Goal: Task Accomplishment & Management: Manage account settings

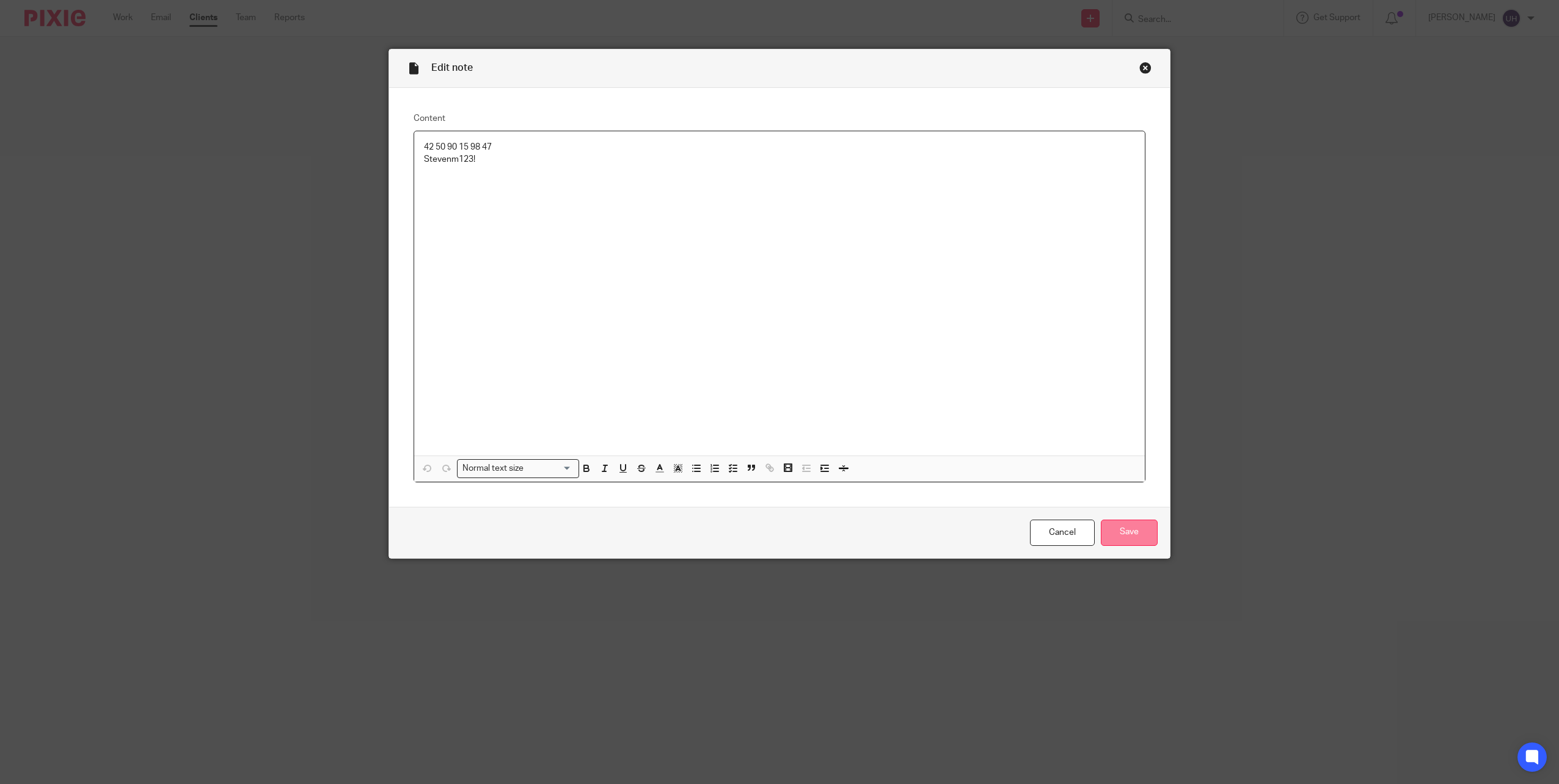
click at [1124, 526] on input "Save" at bounding box center [1129, 533] width 57 height 26
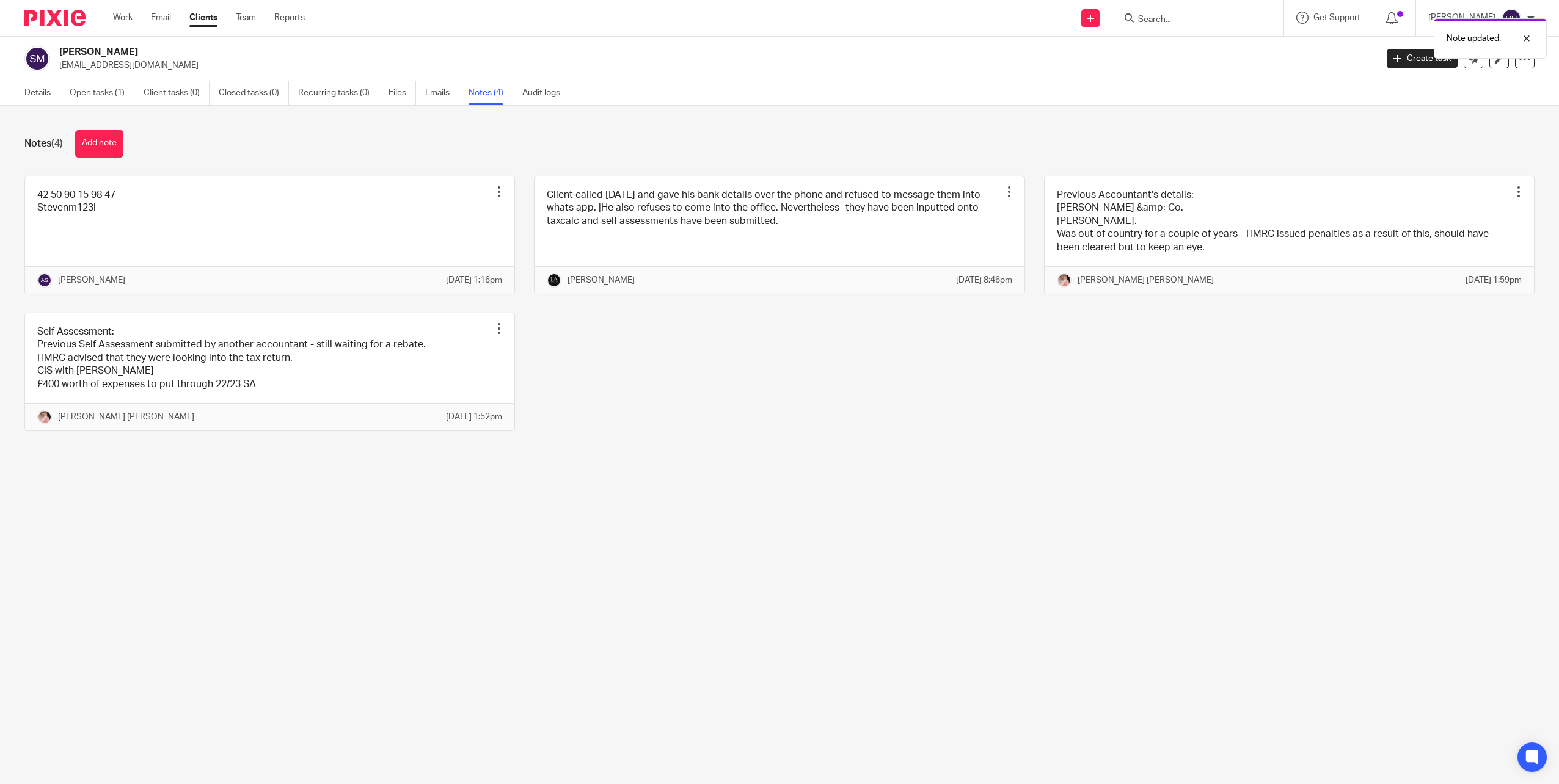
click at [1174, 22] on div "Note updated." at bounding box center [1163, 35] width 767 height 47
click at [1169, 13] on div "Note updated." at bounding box center [1163, 35] width 767 height 47
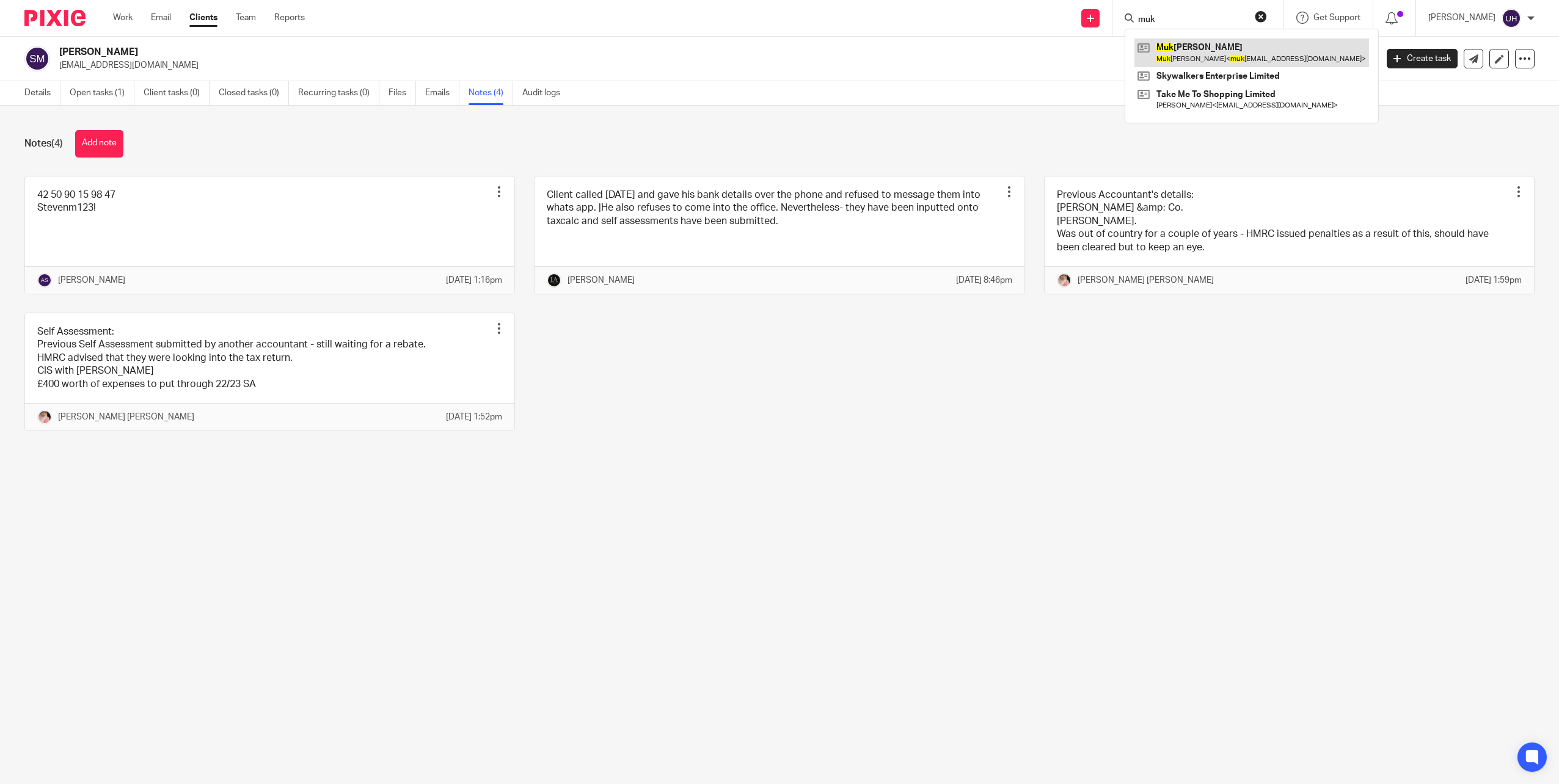
type input "muk"
click at [1228, 48] on link at bounding box center [1252, 52] width 235 height 28
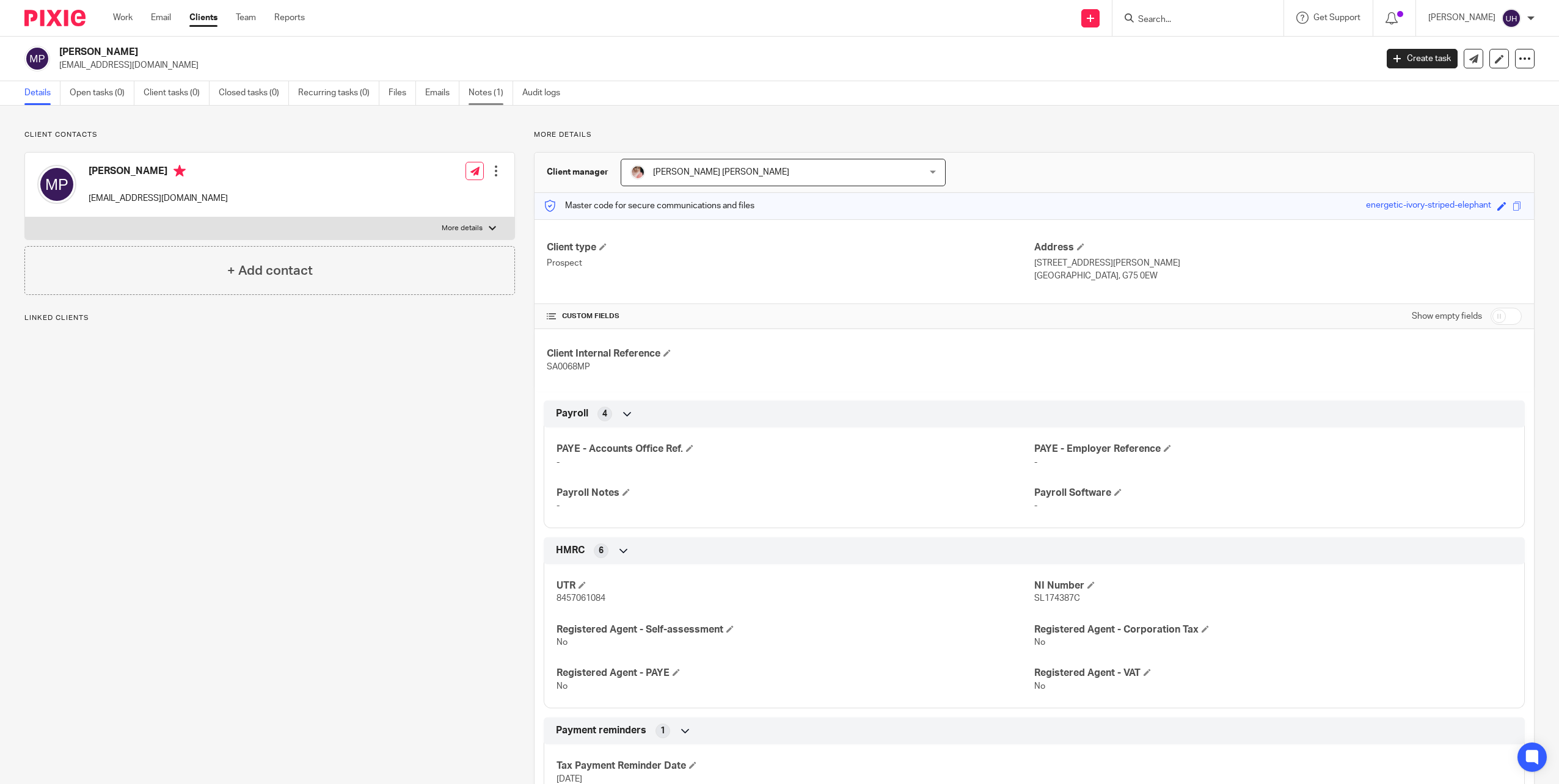
click at [493, 93] on link "Notes (1)" at bounding box center [491, 93] width 45 height 24
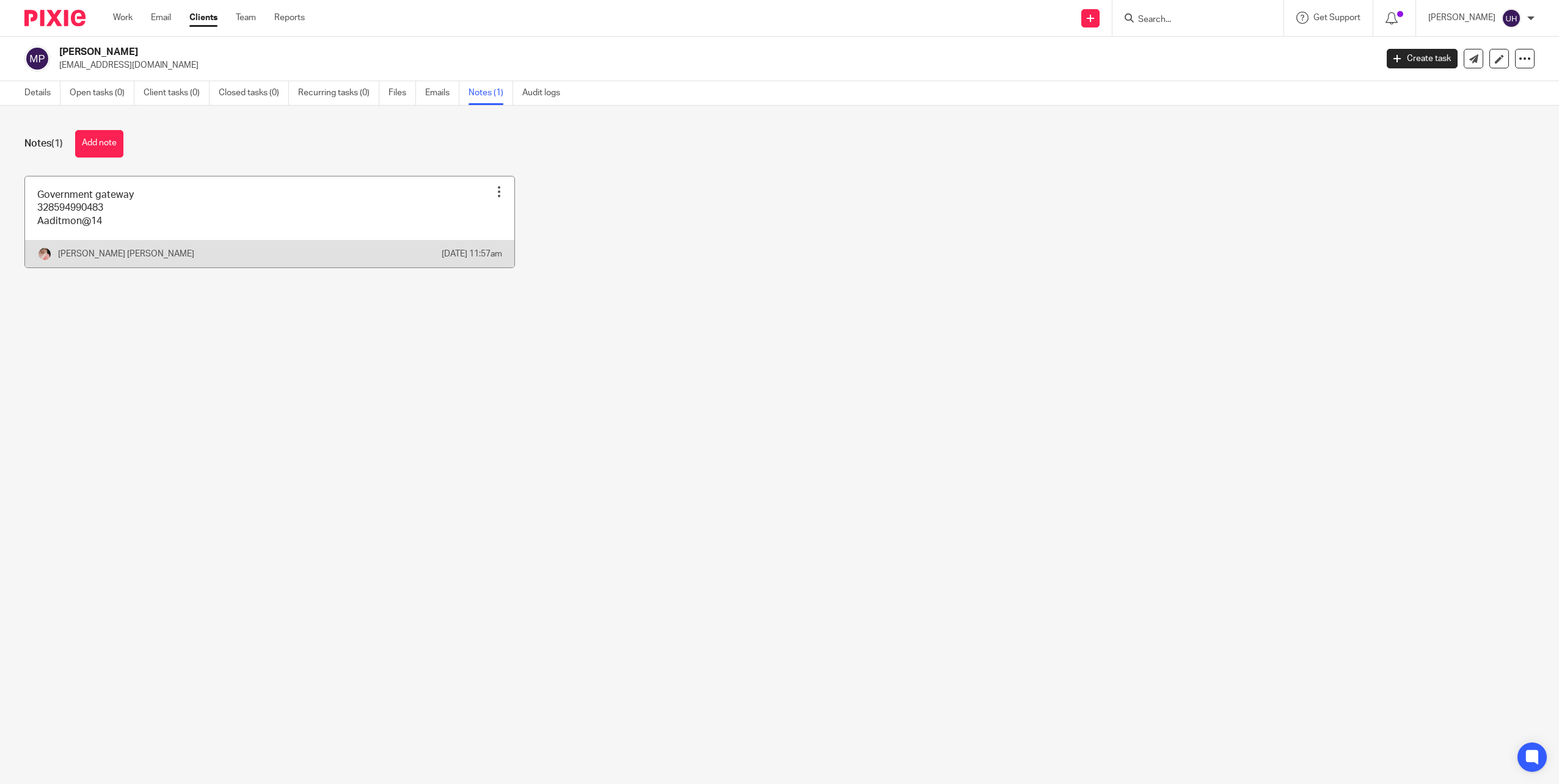
click at [220, 231] on link at bounding box center [269, 222] width 490 height 91
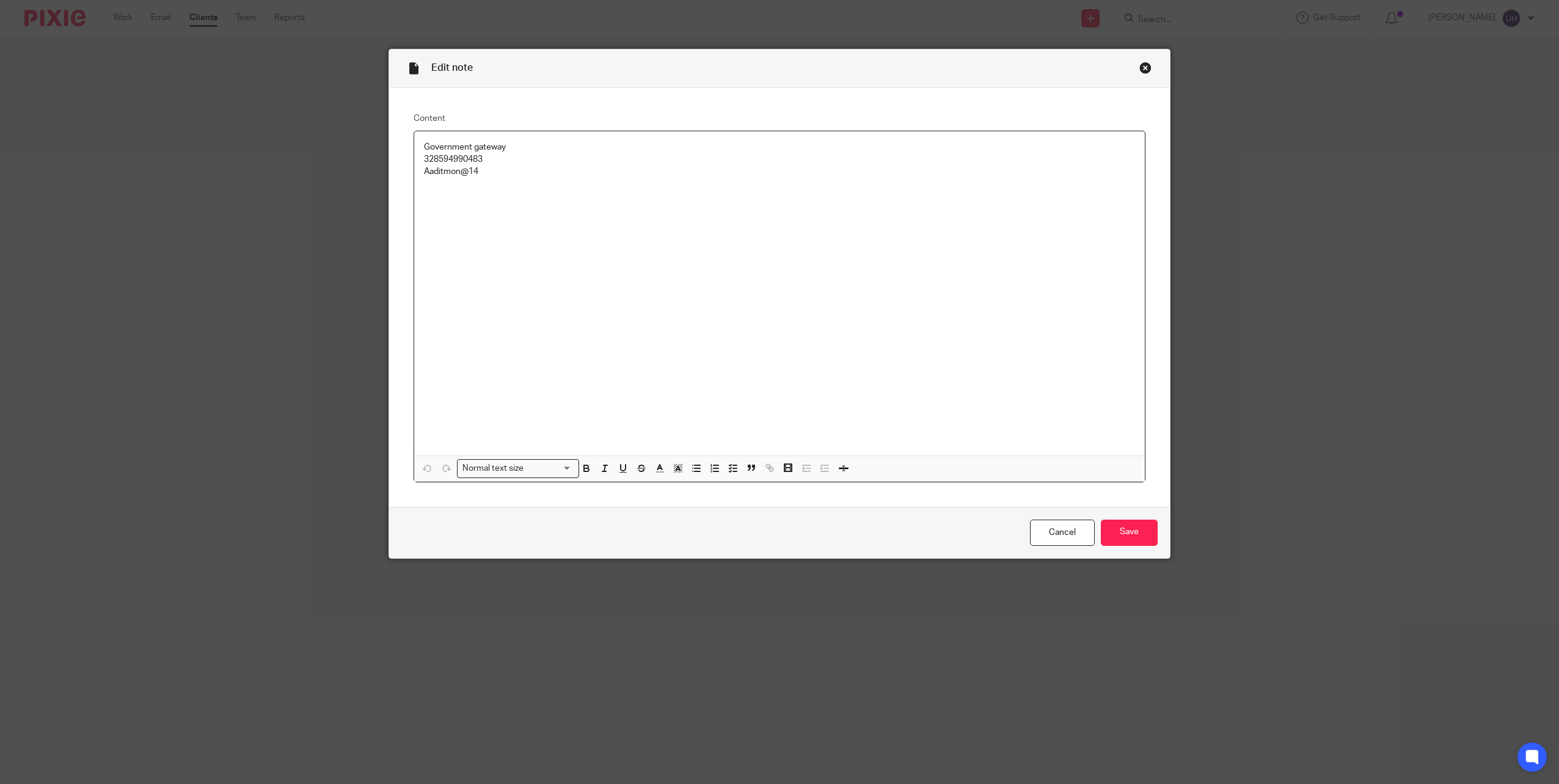
click at [449, 162] on p "328594990483" at bounding box center [780, 158] width 711 height 12
copy p "328594990483"
click at [1128, 529] on input "Save" at bounding box center [1129, 533] width 57 height 26
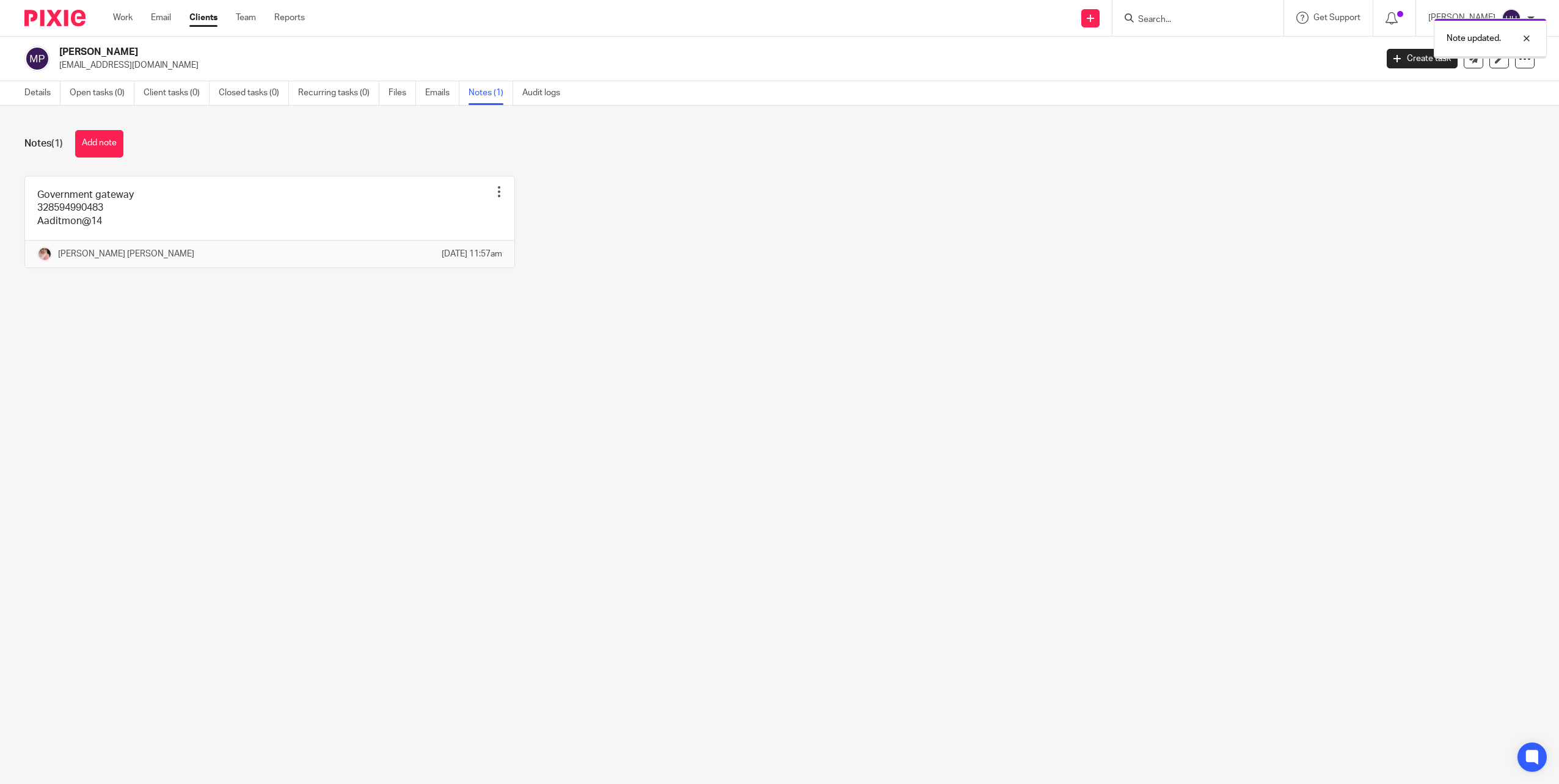
click at [1152, 16] on div "Note updated." at bounding box center [1163, 35] width 767 height 47
click at [1158, 19] on div "Note updated." at bounding box center [1163, 35] width 767 height 47
click at [1170, 21] on div "Note updated." at bounding box center [1163, 35] width 767 height 47
click at [1183, 19] on input "Search" at bounding box center [1193, 21] width 110 height 11
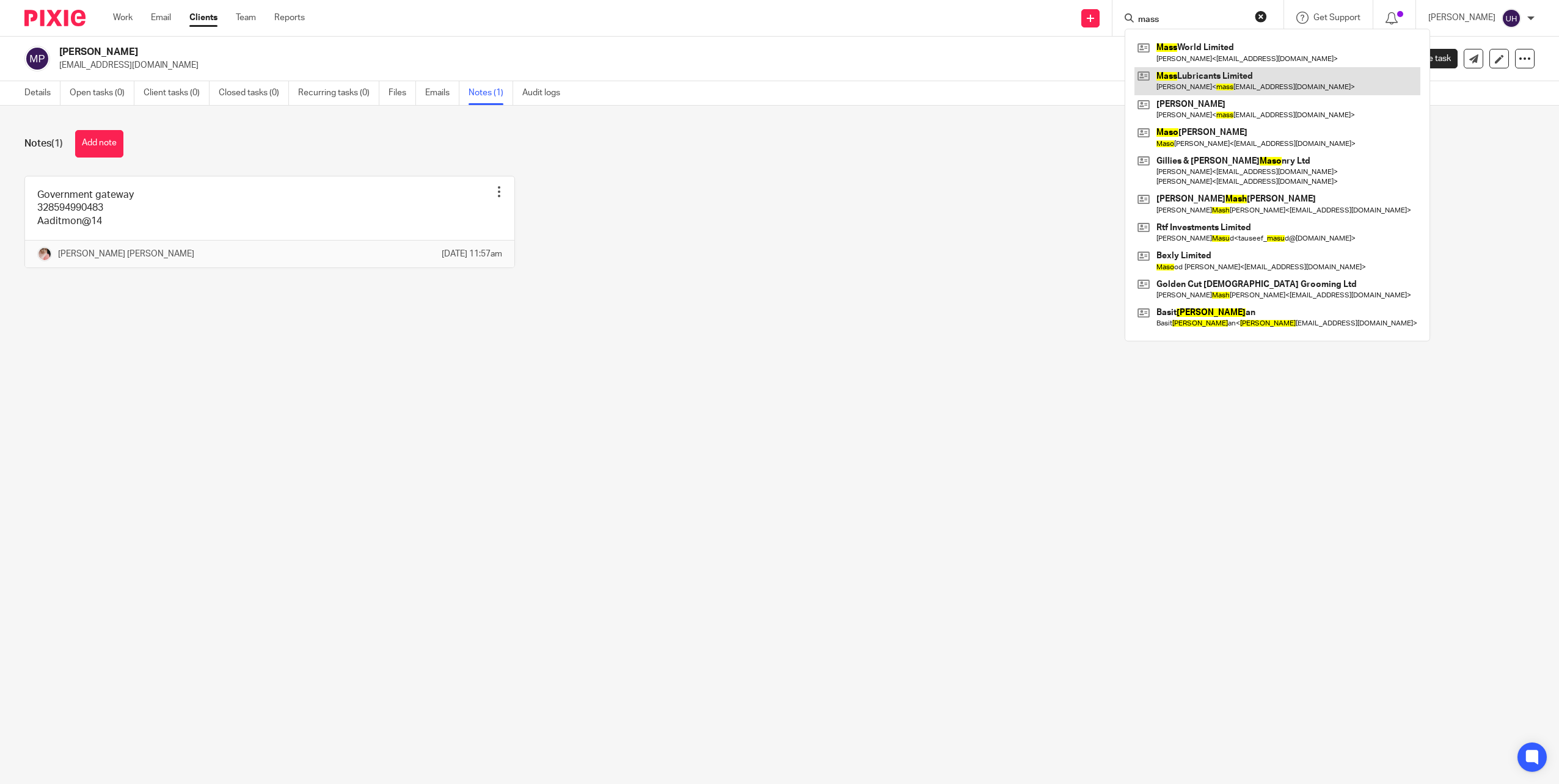
type input "mass"
click at [1280, 72] on link at bounding box center [1277, 81] width 286 height 28
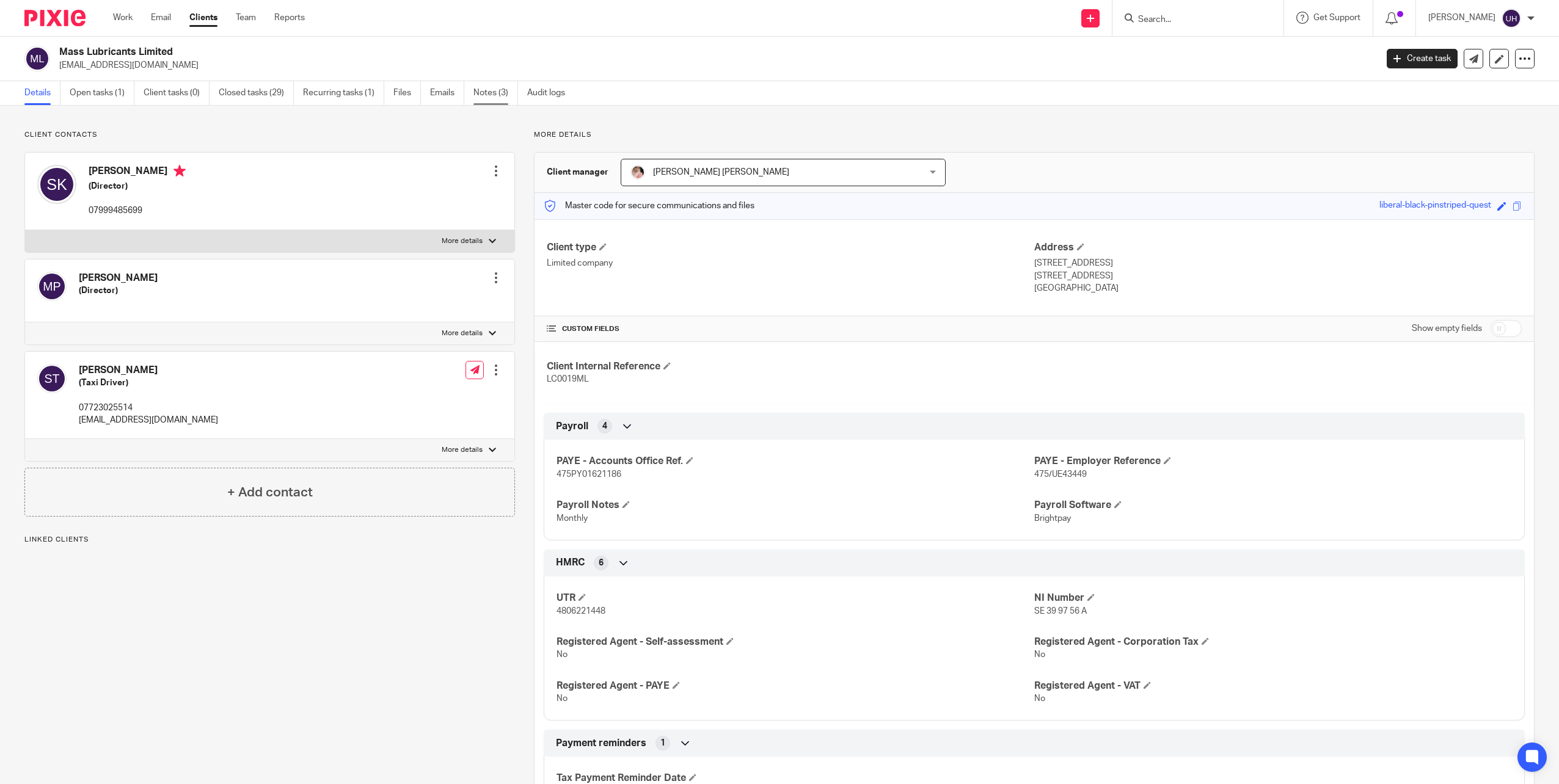
click at [492, 100] on link "Notes (3)" at bounding box center [496, 93] width 45 height 24
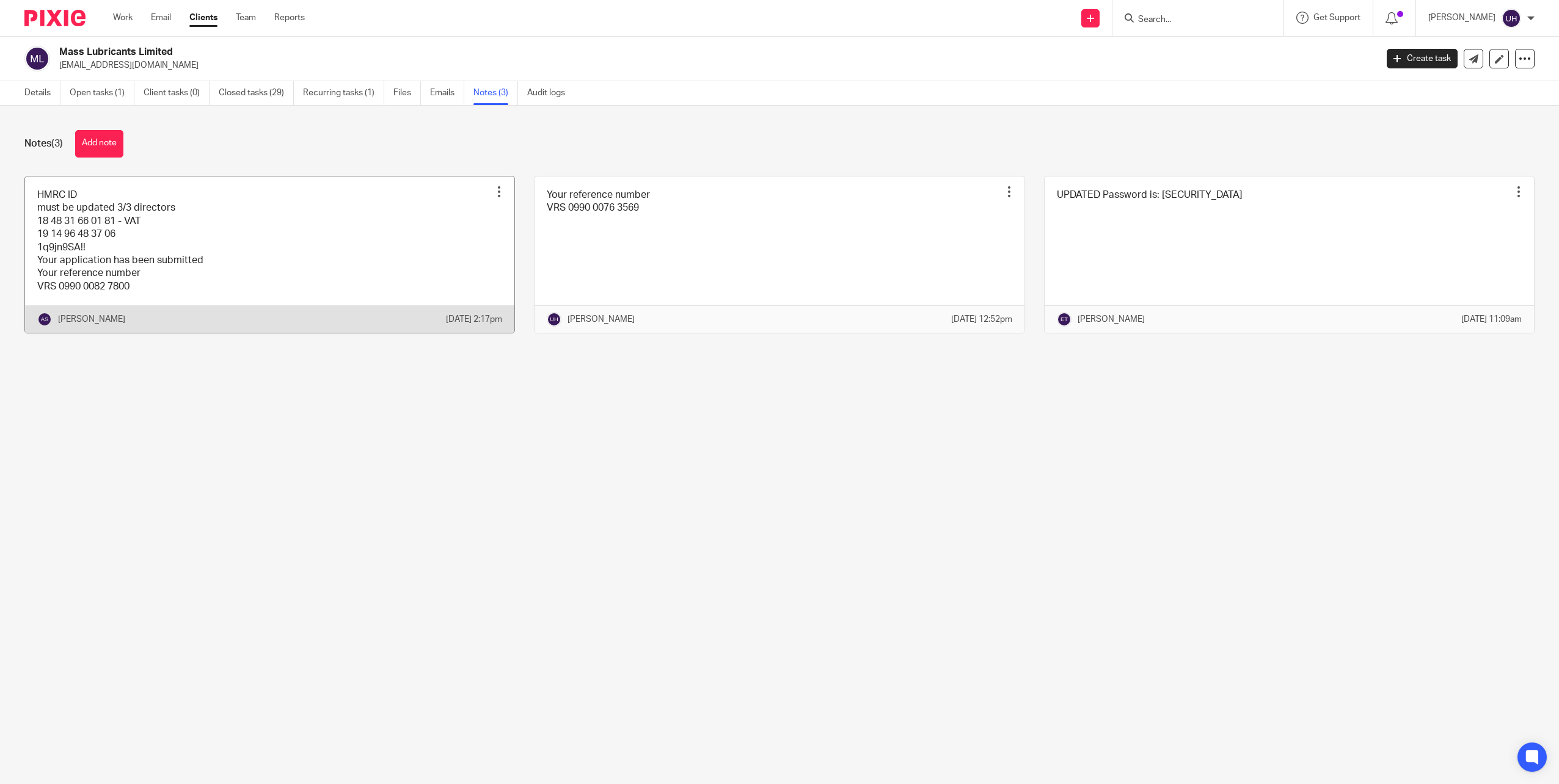
click at [332, 243] on link at bounding box center [269, 254] width 490 height 157
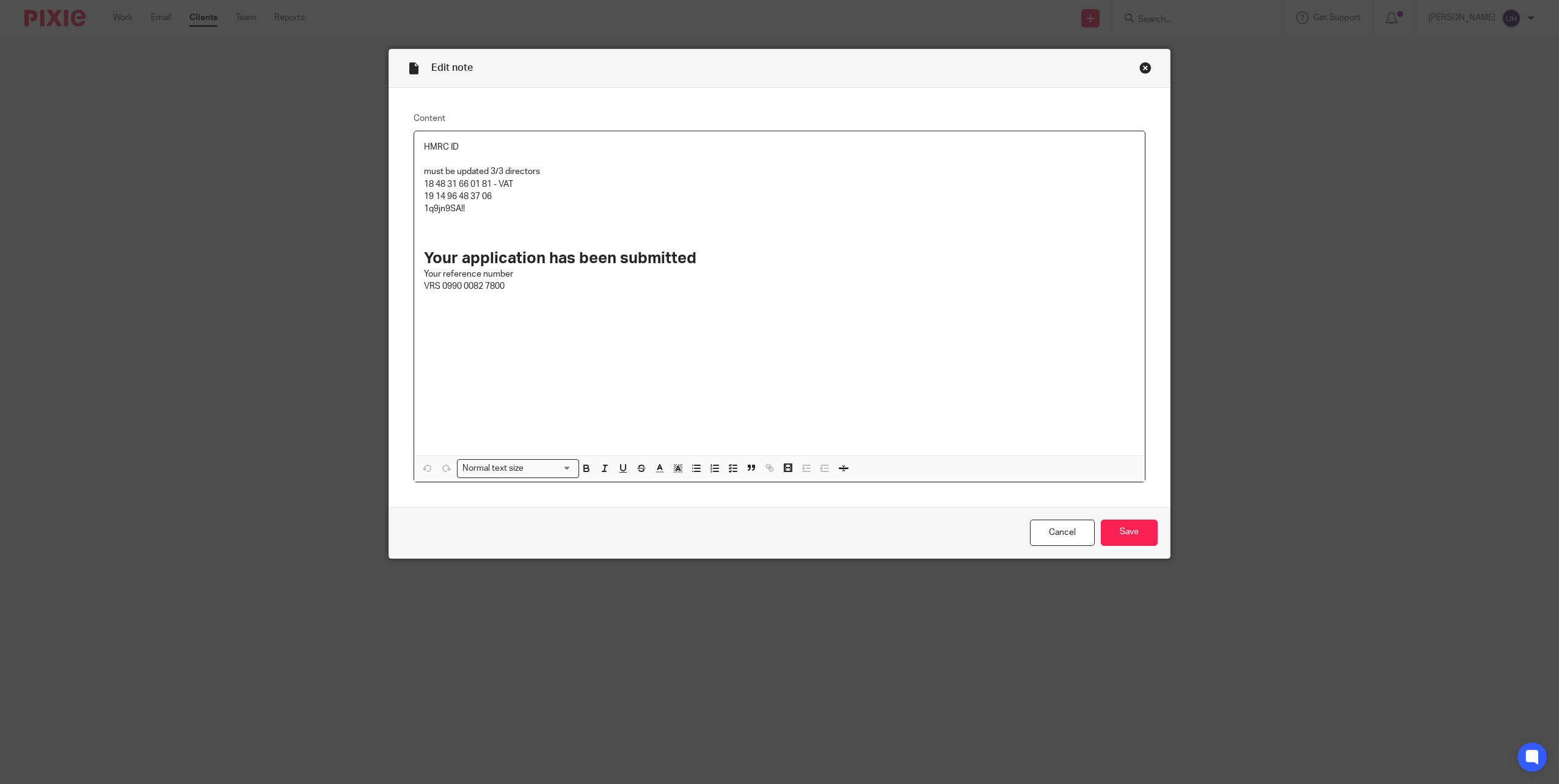
click at [461, 185] on p "18 48 31 66 01 81 - VAT" at bounding box center [780, 184] width 711 height 12
click at [503, 219] on p at bounding box center [780, 227] width 711 height 25
drag, startPoint x: 494, startPoint y: 198, endPoint x: 404, endPoint y: 199, distance: 90.0
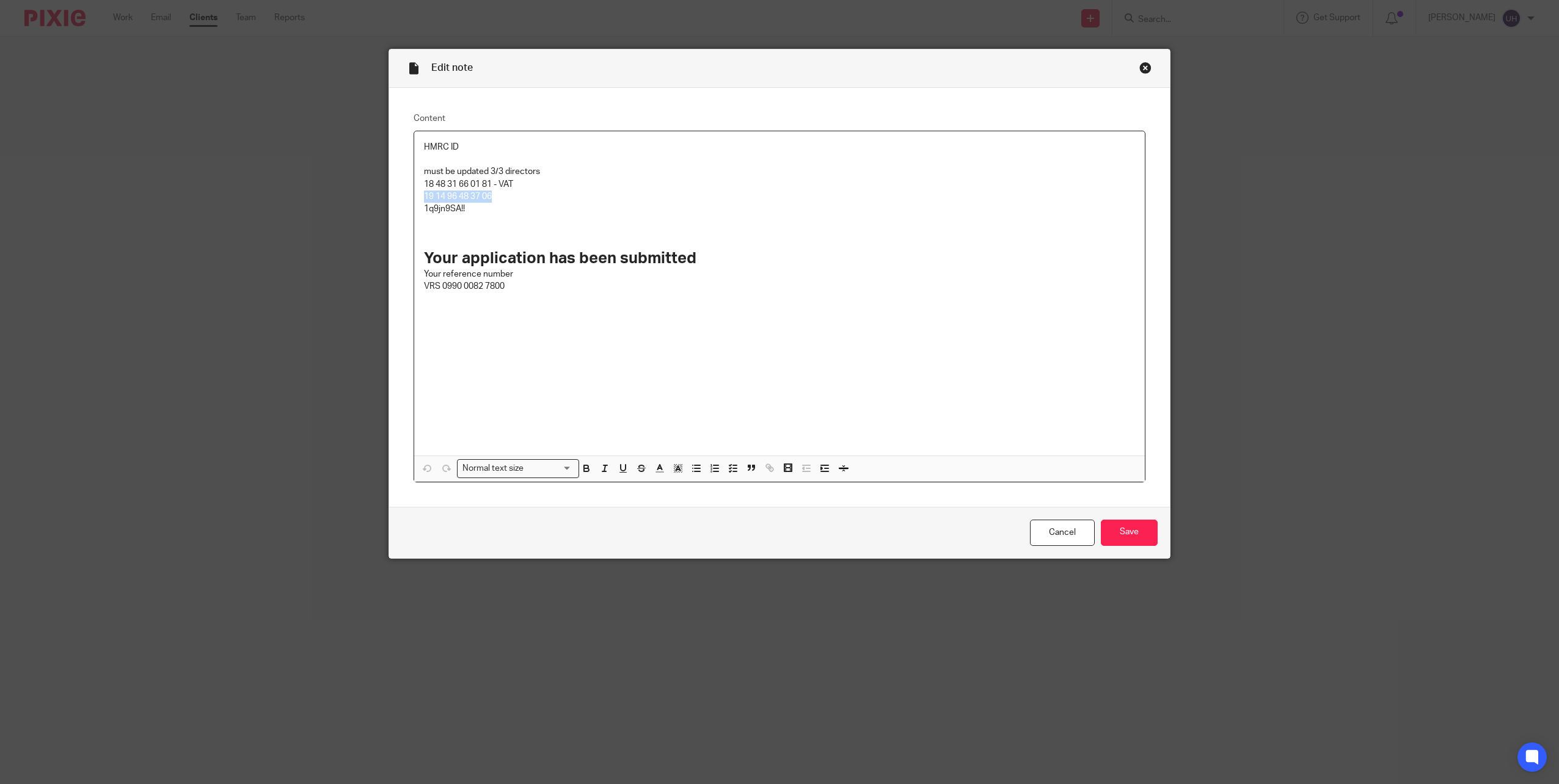
click at [404, 199] on div "Content HMRC ID must be updated 3/3 directors 18 48 31 66 01 81 - VAT 19 14 96 …" at bounding box center [779, 297] width 780 height 420
copy p "19 14 96 48 37 06"
drag, startPoint x: 480, startPoint y: 212, endPoint x: 404, endPoint y: 213, distance: 76.0
click at [404, 213] on div "Content HMRC ID must be updated 3/3 directors 18 48 31 66 01 81 - VAT 19 14 96 …" at bounding box center [779, 297] width 780 height 420
copy p "1q9jn9SA!!"
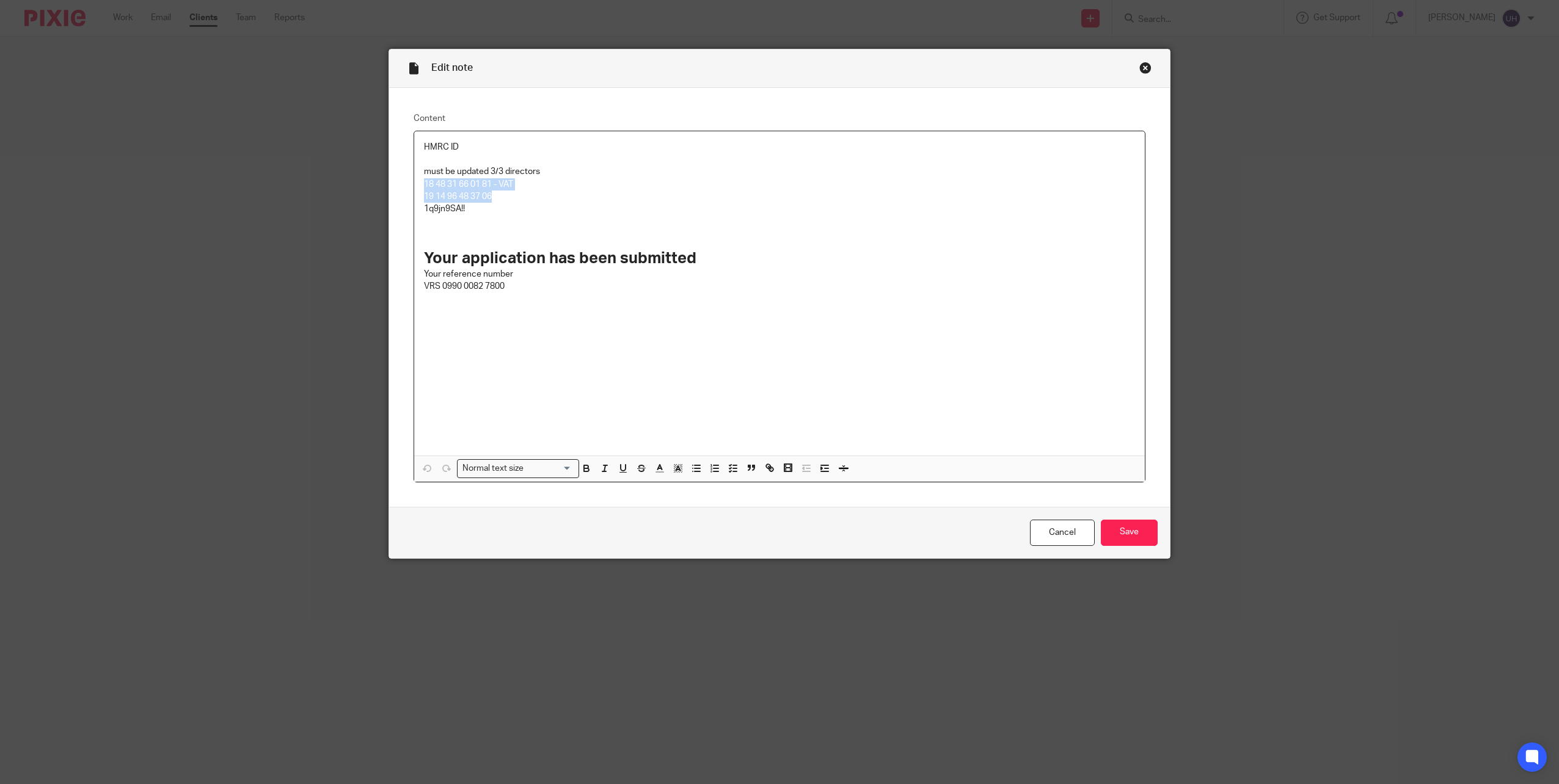
drag, startPoint x: 499, startPoint y: 194, endPoint x: 415, endPoint y: 188, distance: 84.2
click at [415, 188] on div "HMRC ID must be updated 3/3 directors 18 48 31 66 01 81 - VAT 19 14 96 48 37 06…" at bounding box center [780, 294] width 731 height 324
click at [510, 214] on p "1q9jn9SA!!" at bounding box center [780, 209] width 711 height 12
drag, startPoint x: 496, startPoint y: 194, endPoint x: 416, endPoint y: 196, distance: 80.0
click at [416, 196] on div "HMRC ID must be updated 3/3 directors 18 48 31 66 01 81 - VAT 19 14 96 48 37 06…" at bounding box center [780, 294] width 731 height 324
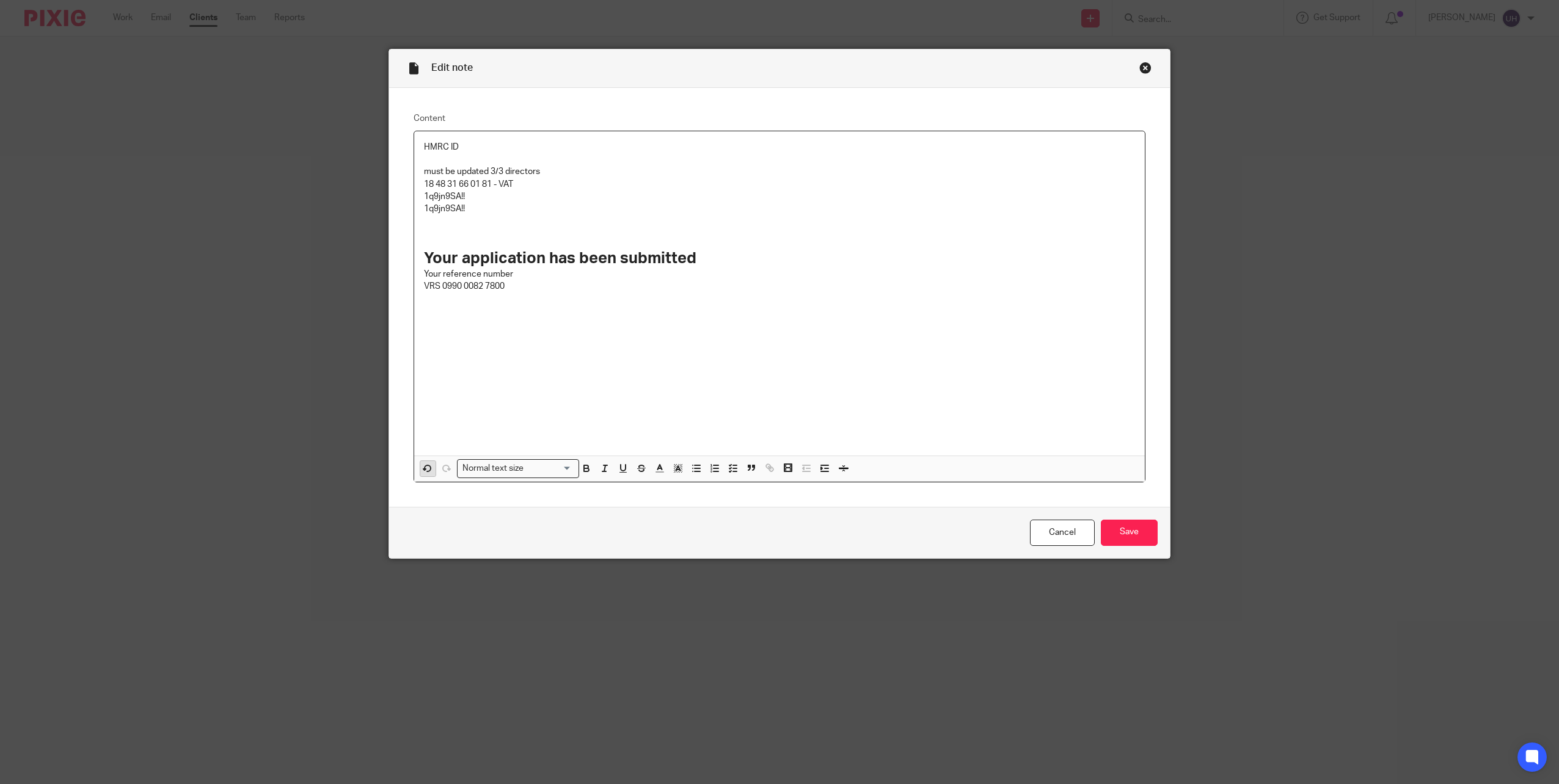
click at [424, 466] on icon "button" at bounding box center [427, 468] width 7 height 7
click at [1120, 543] on input "Save" at bounding box center [1129, 533] width 57 height 26
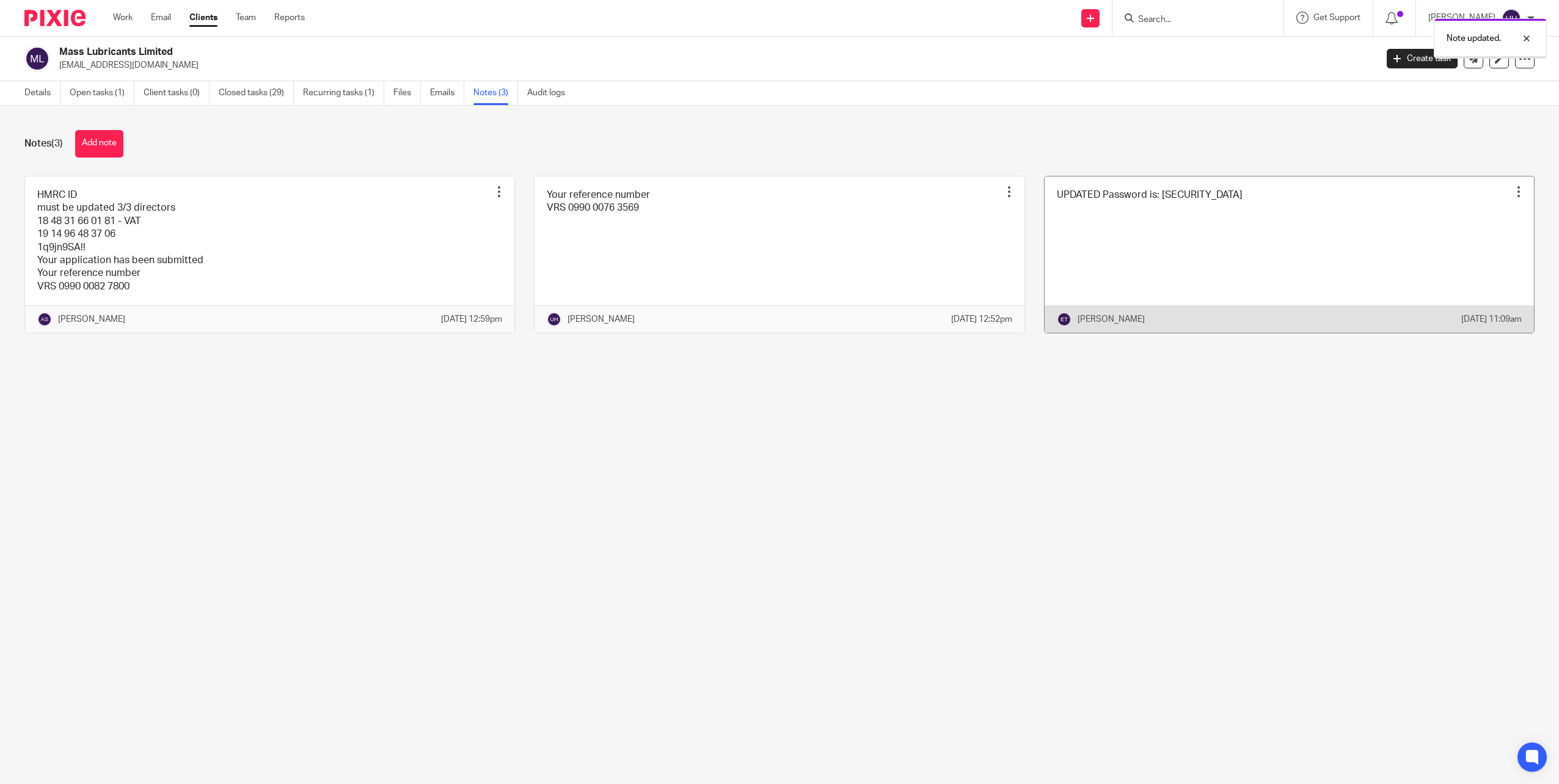
click at [1191, 232] on link at bounding box center [1290, 254] width 490 height 157
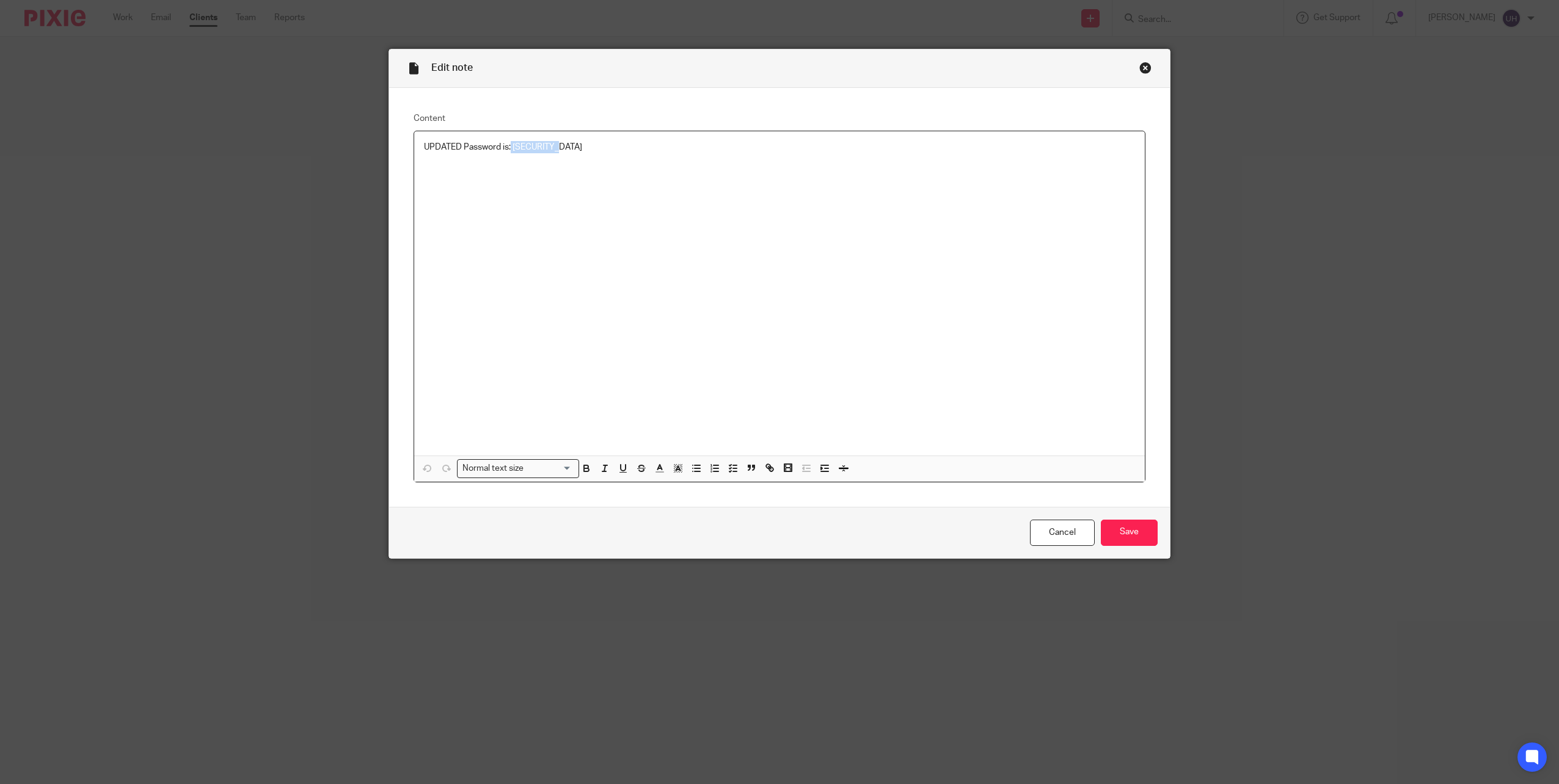
drag, startPoint x: 508, startPoint y: 146, endPoint x: 599, endPoint y: 144, distance: 91.0
click at [599, 144] on p "UPDATED Password is: [SECURITY_DATA]" at bounding box center [780, 146] width 711 height 12
copy p "LC0019ML!!"
click at [1132, 521] on input "Save" at bounding box center [1129, 533] width 57 height 26
click at [1068, 530] on link "Cancel" at bounding box center [1062, 533] width 64 height 26
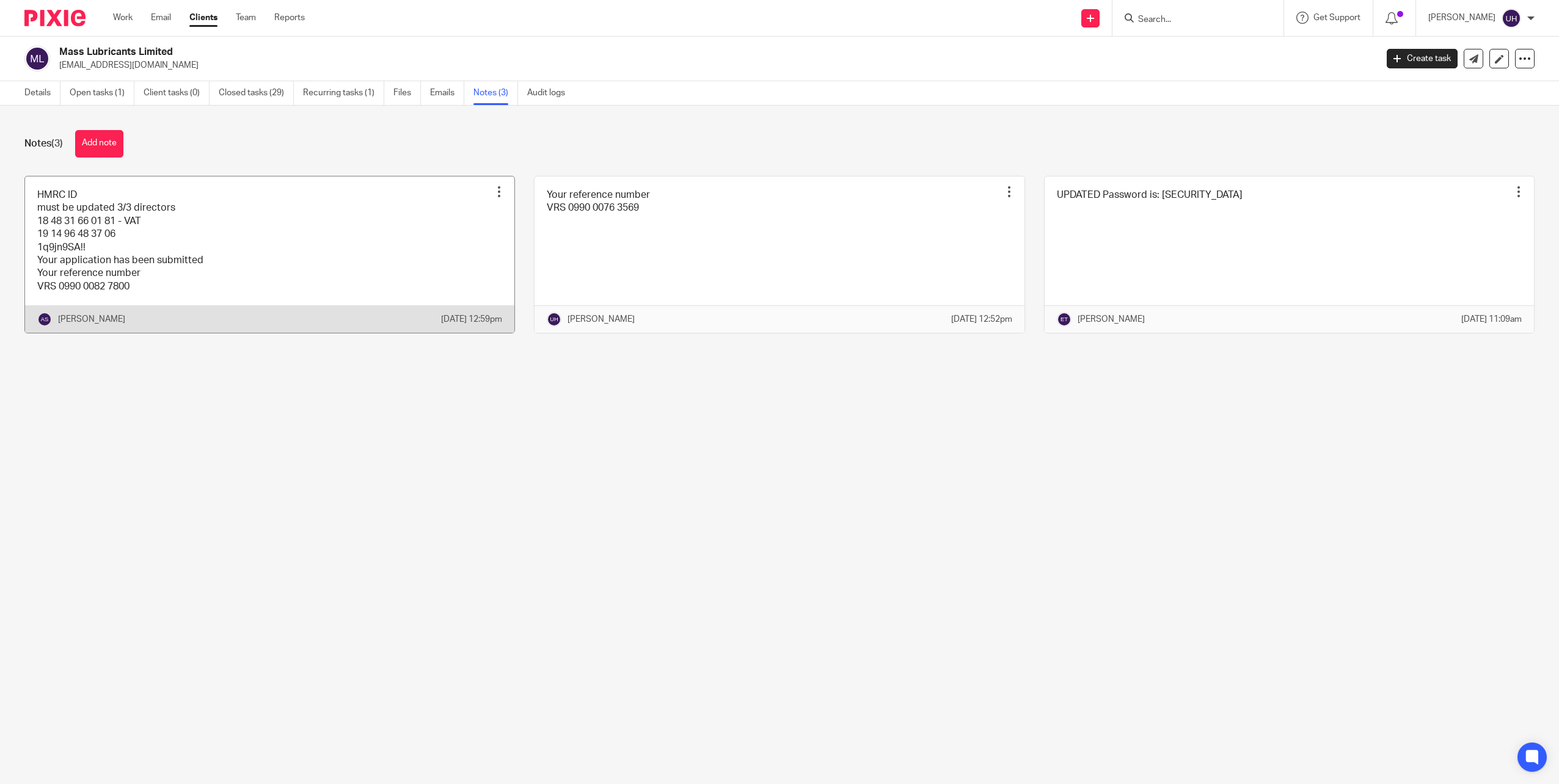
click at [239, 212] on link at bounding box center [269, 254] width 490 height 157
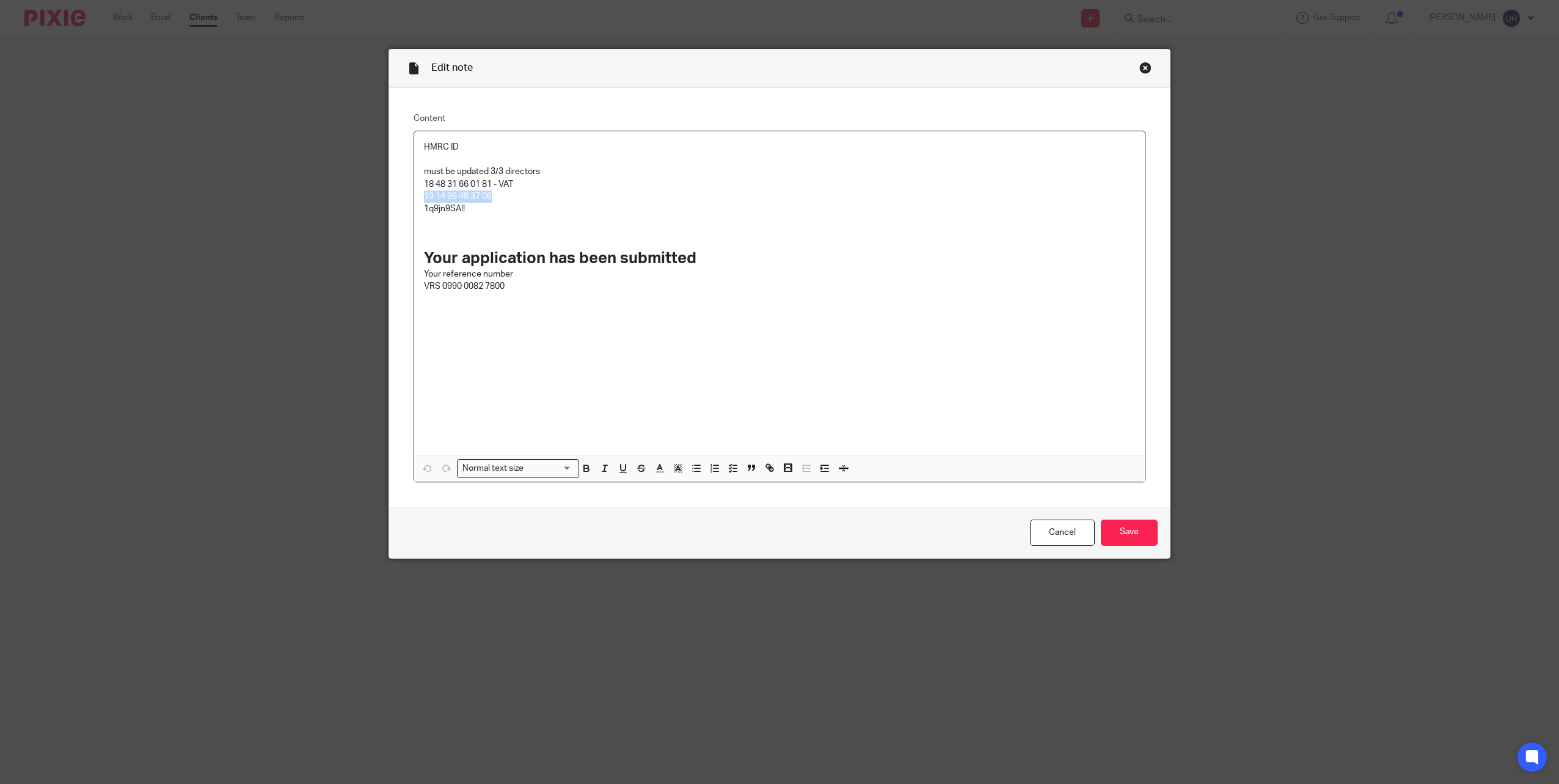
drag, startPoint x: 493, startPoint y: 198, endPoint x: 419, endPoint y: 196, distance: 74.0
click at [419, 196] on div "HMRC ID must be updated 3/3 directors 18 48 31 66 01 81 - VAT 19 14 96 48 37 06…" at bounding box center [780, 294] width 731 height 324
copy p "19 14 96 48 37 06"
drag, startPoint x: 487, startPoint y: 181, endPoint x: 420, endPoint y: 184, distance: 67.1
click at [424, 184] on p "18 48 31 66 01 81 - VAT" at bounding box center [780, 184] width 711 height 12
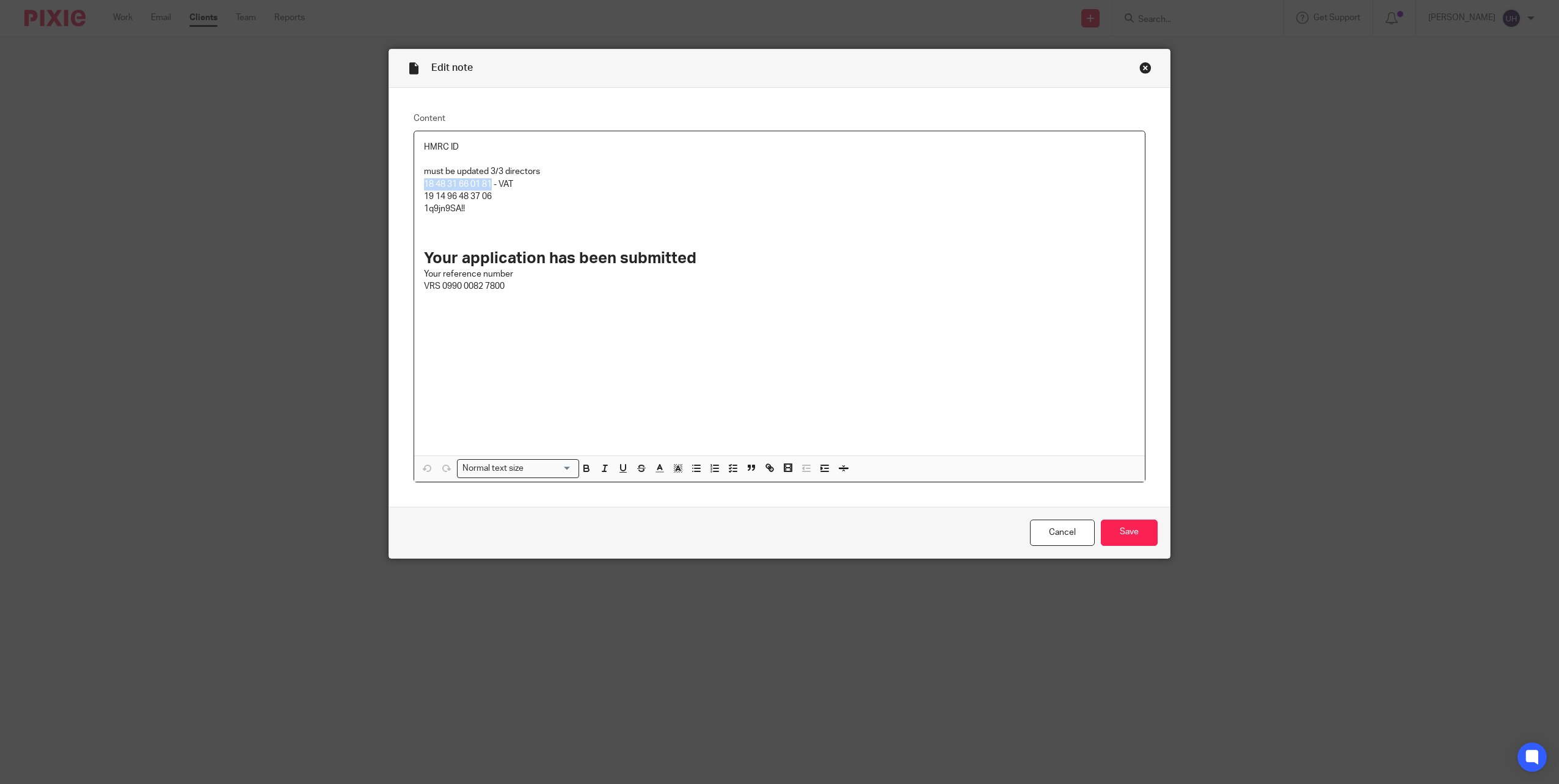
copy p "18 48 31 66 01 81"
drag, startPoint x: 490, startPoint y: 195, endPoint x: 420, endPoint y: 196, distance: 70.0
click at [424, 196] on p "19 14 96 48 37 06" at bounding box center [780, 196] width 711 height 12
copy p "19 14 96 48 37 06"
click at [1142, 533] on input "Save" at bounding box center [1129, 533] width 57 height 26
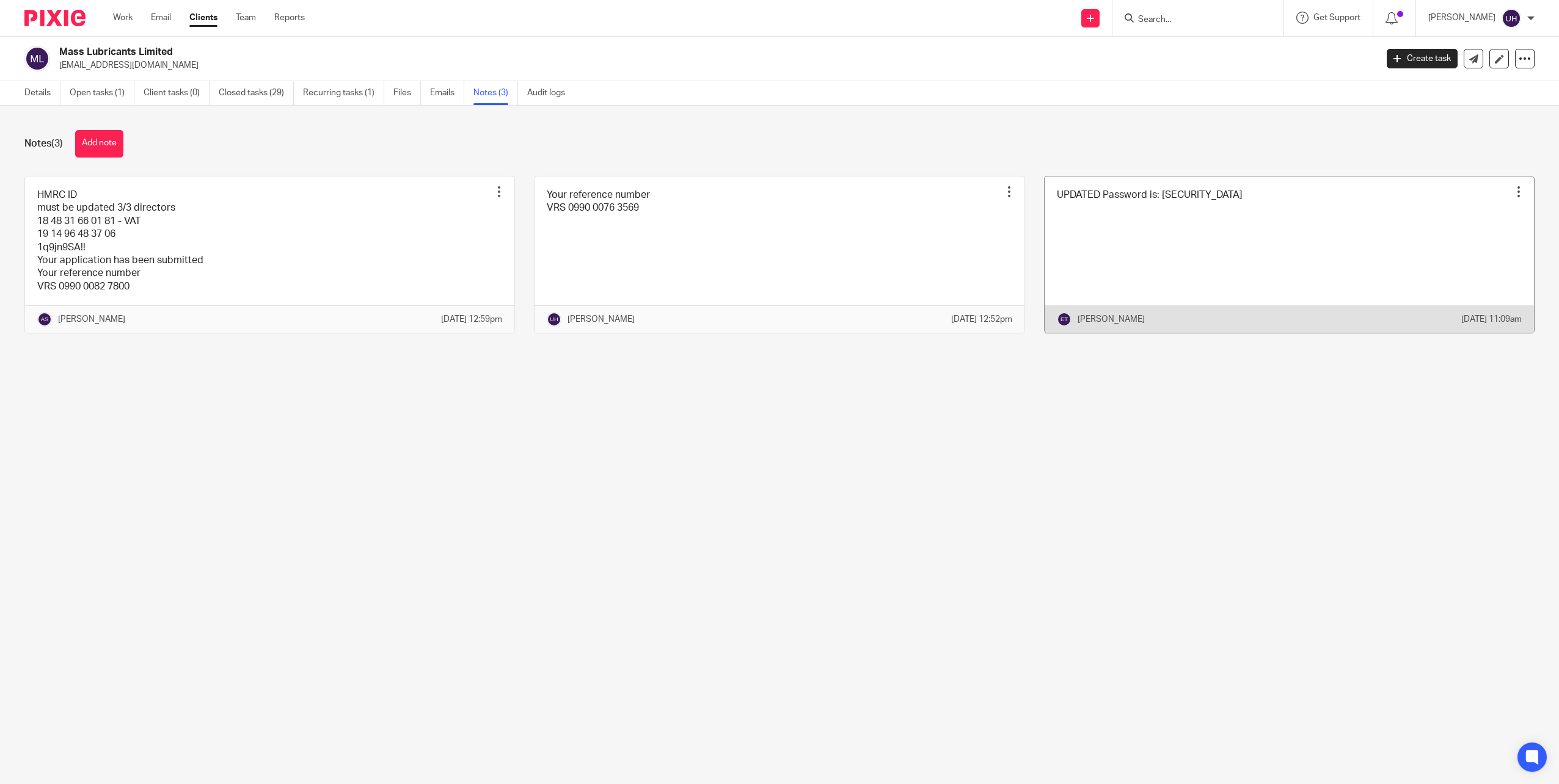
click at [1316, 231] on link at bounding box center [1290, 254] width 490 height 157
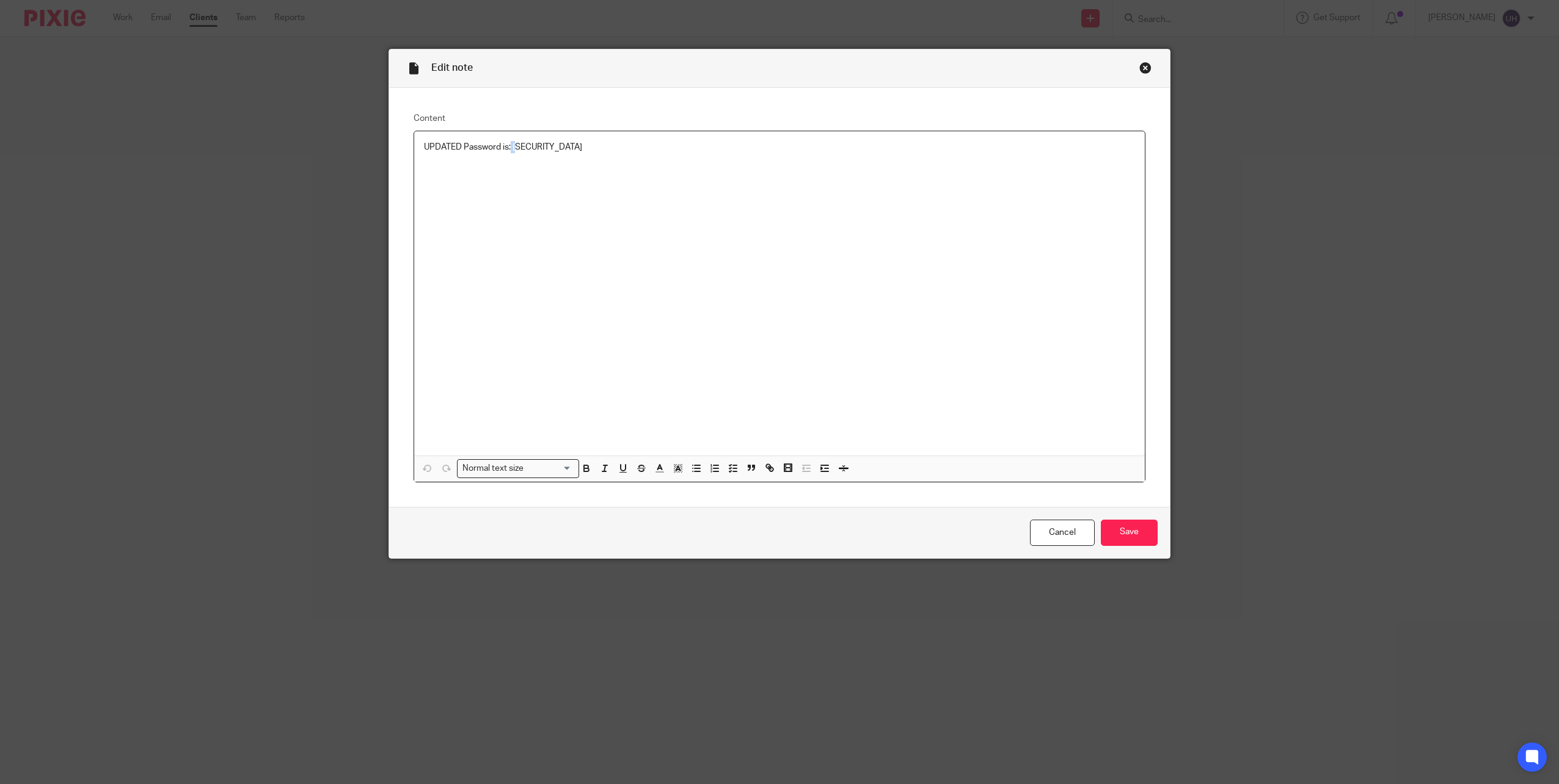
click at [511, 144] on p "UPDATED Password is: [SECURITY_DATA]" at bounding box center [780, 146] width 711 height 12
drag, startPoint x: 501, startPoint y: 174, endPoint x: 517, endPoint y: 152, distance: 27.2
click at [503, 172] on div "UPDATED Password is: [SECURITY_DATA]" at bounding box center [780, 294] width 731 height 324
drag, startPoint x: 510, startPoint y: 146, endPoint x: 557, endPoint y: 149, distance: 47.1
click at [557, 149] on p "UPDATED Password is: [SECURITY_DATA]" at bounding box center [780, 146] width 711 height 12
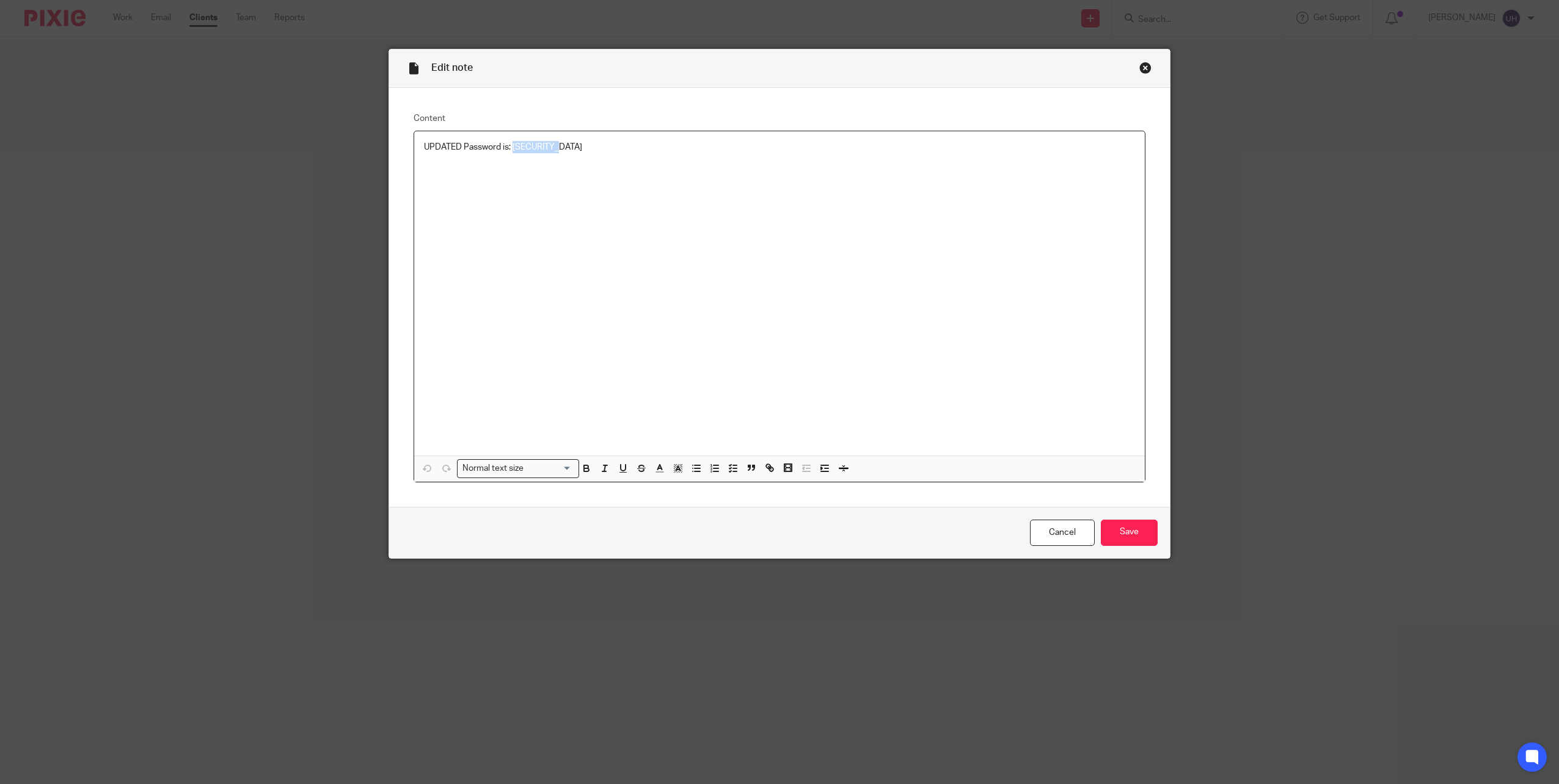
copy p "LC0019ML!!"
